Goal: Check status: Check status

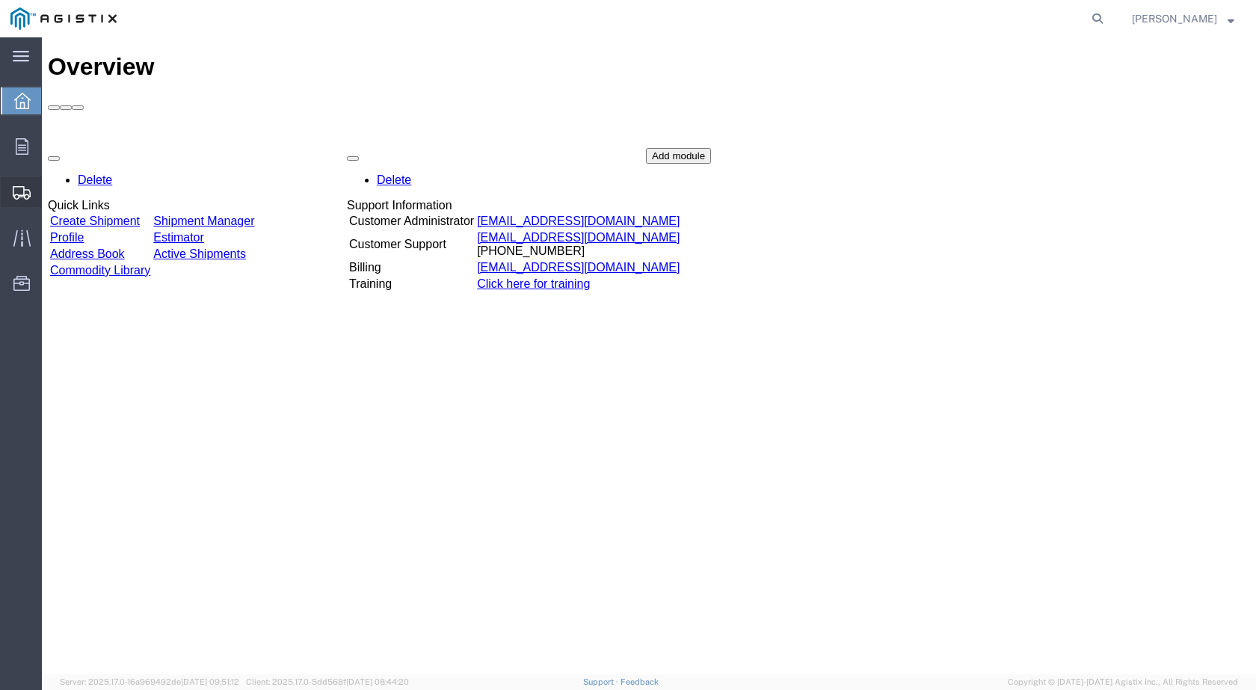
click at [52, 193] on span "Shipments" at bounding box center [46, 192] width 10 height 30
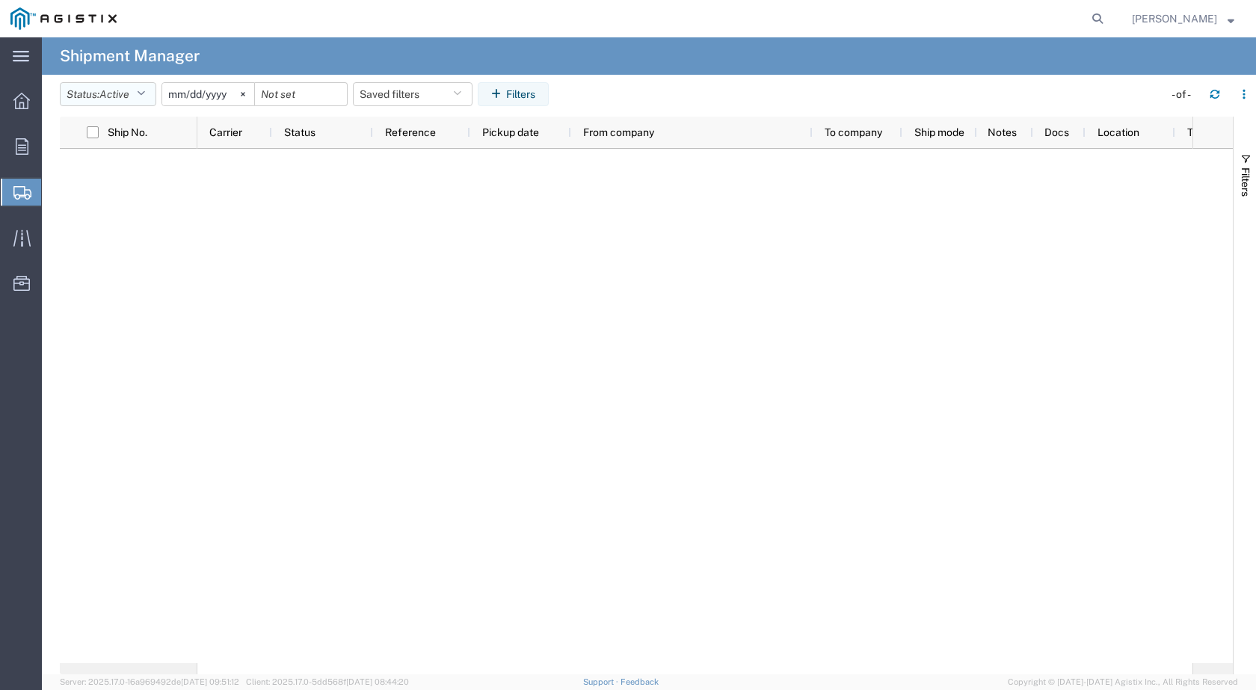
click at [139, 93] on button "Status: Active" at bounding box center [108, 94] width 96 height 24
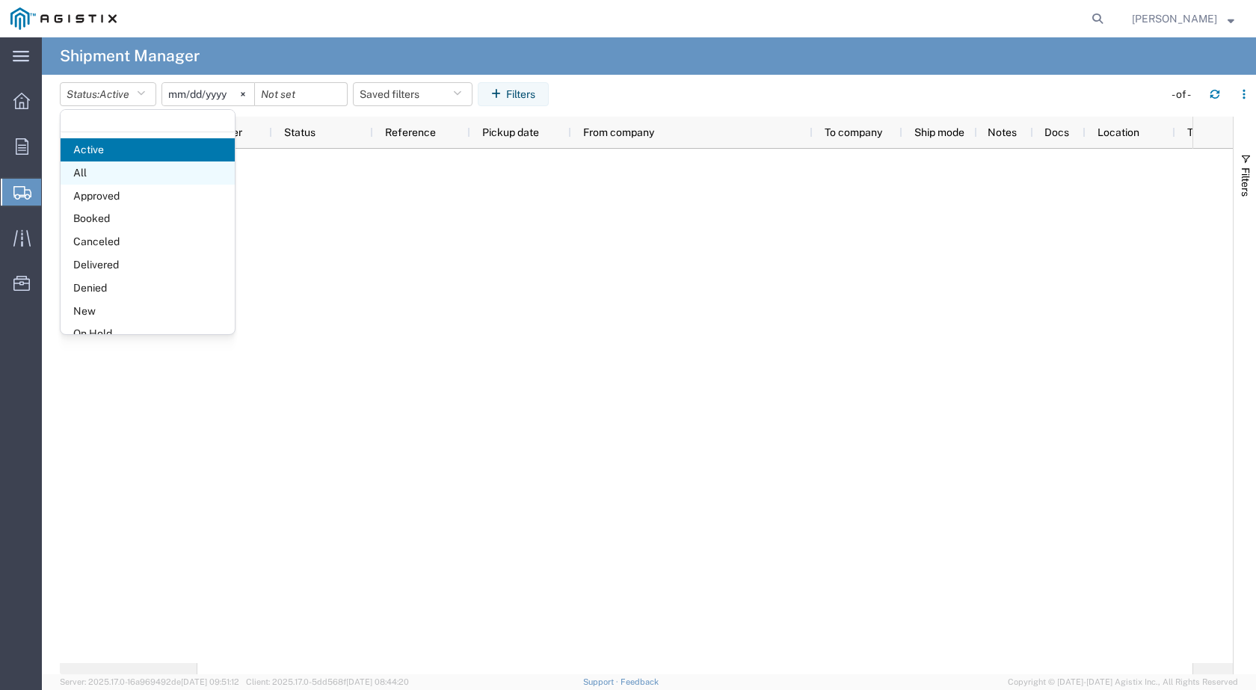
click at [82, 171] on span "All" at bounding box center [148, 173] width 174 height 23
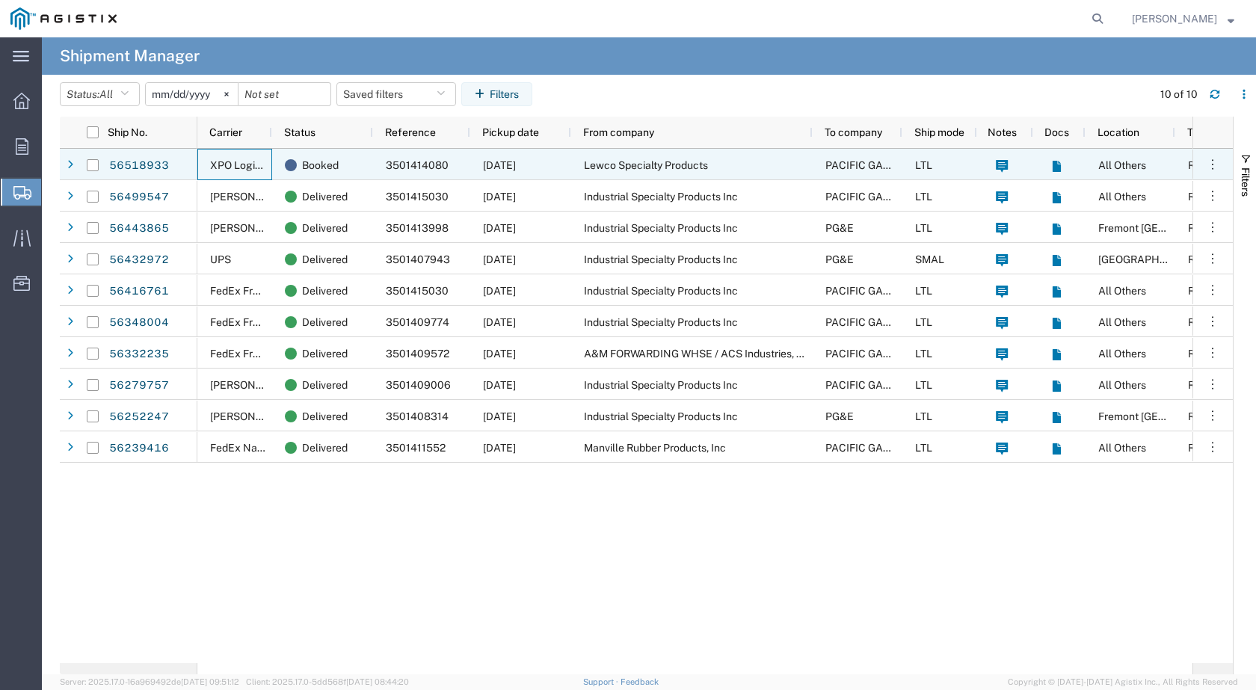
click at [233, 165] on span "XPO Logistics LTL" at bounding box center [253, 165] width 87 height 12
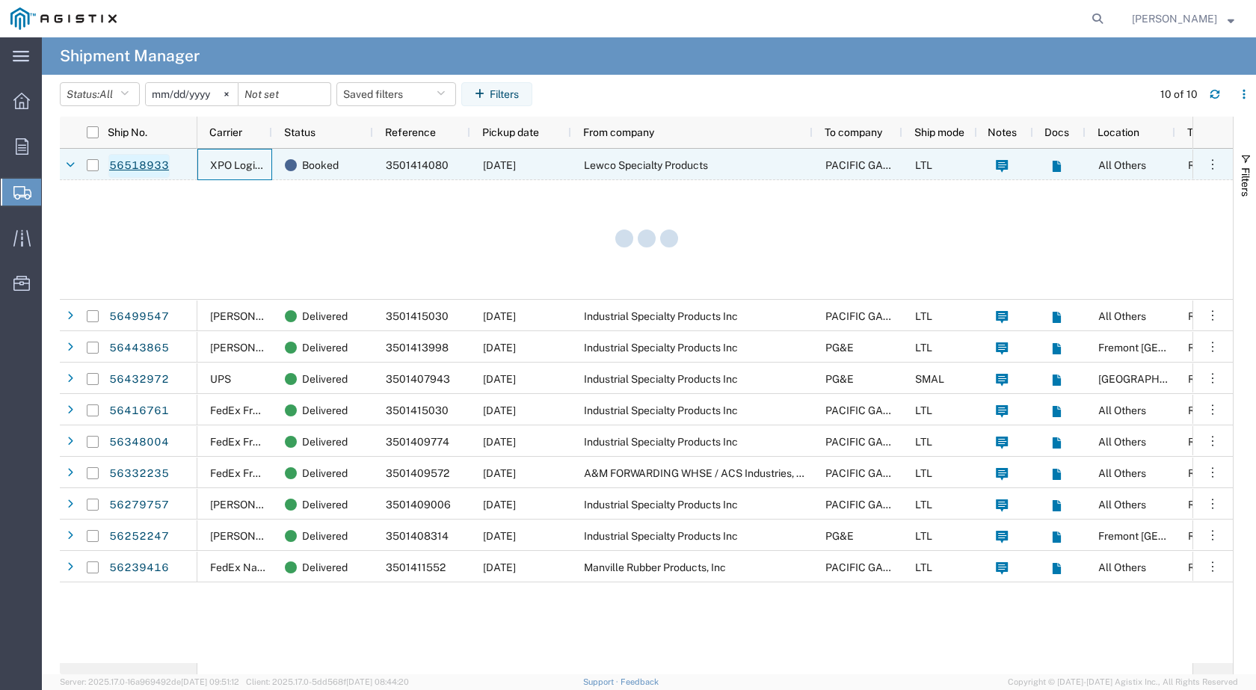
click at [143, 165] on link "56518933" at bounding box center [138, 166] width 61 height 24
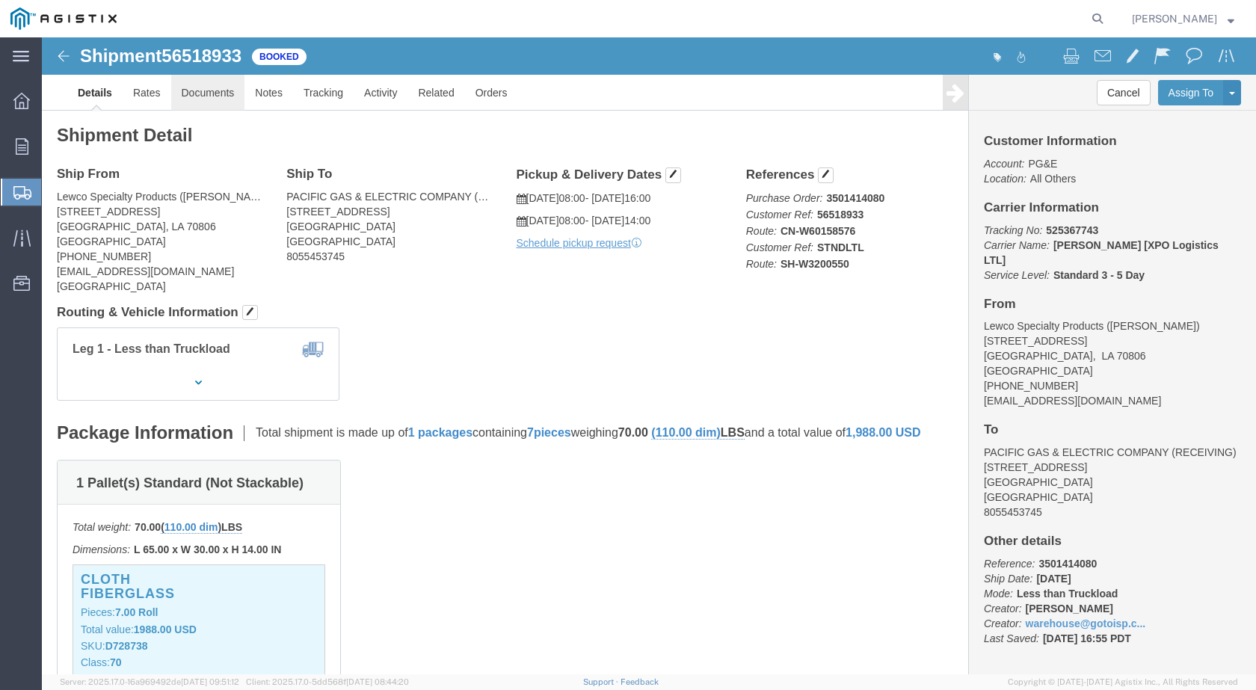
click link "Documents"
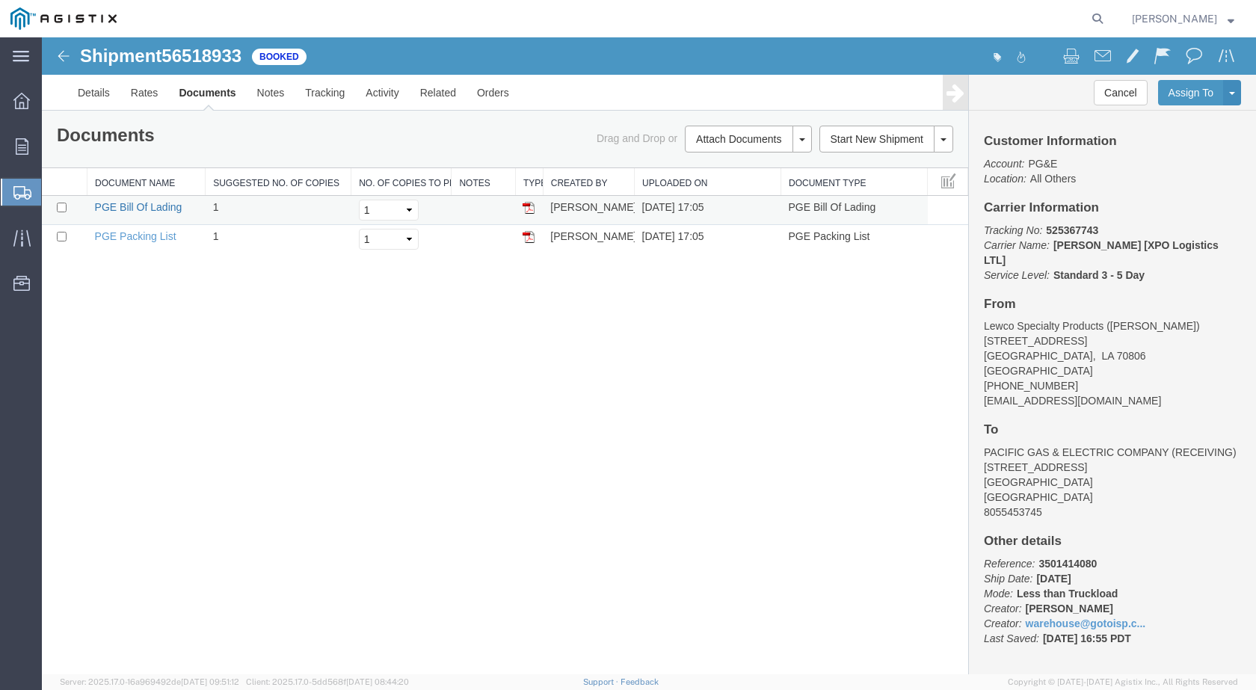
click at [139, 206] on link "PGE Bill Of Lading" at bounding box center [139, 207] width 88 height 12
